Goal: Task Accomplishment & Management: Manage account settings

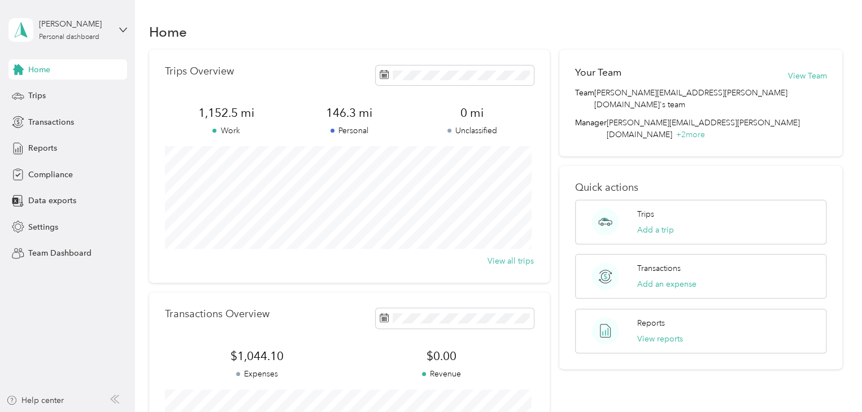
click at [37, 68] on span "Home" at bounding box center [39, 70] width 22 height 12
click at [53, 68] on div "Home" at bounding box center [67, 69] width 119 height 20
click at [50, 147] on span "Reports" at bounding box center [42, 148] width 29 height 12
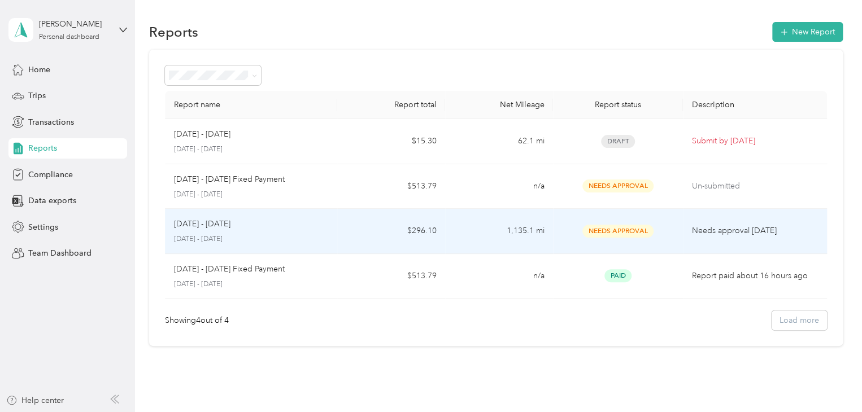
click at [683, 236] on td "Needs approval 1 day ago" at bounding box center [755, 231] width 144 height 45
